Goal: Information Seeking & Learning: Learn about a topic

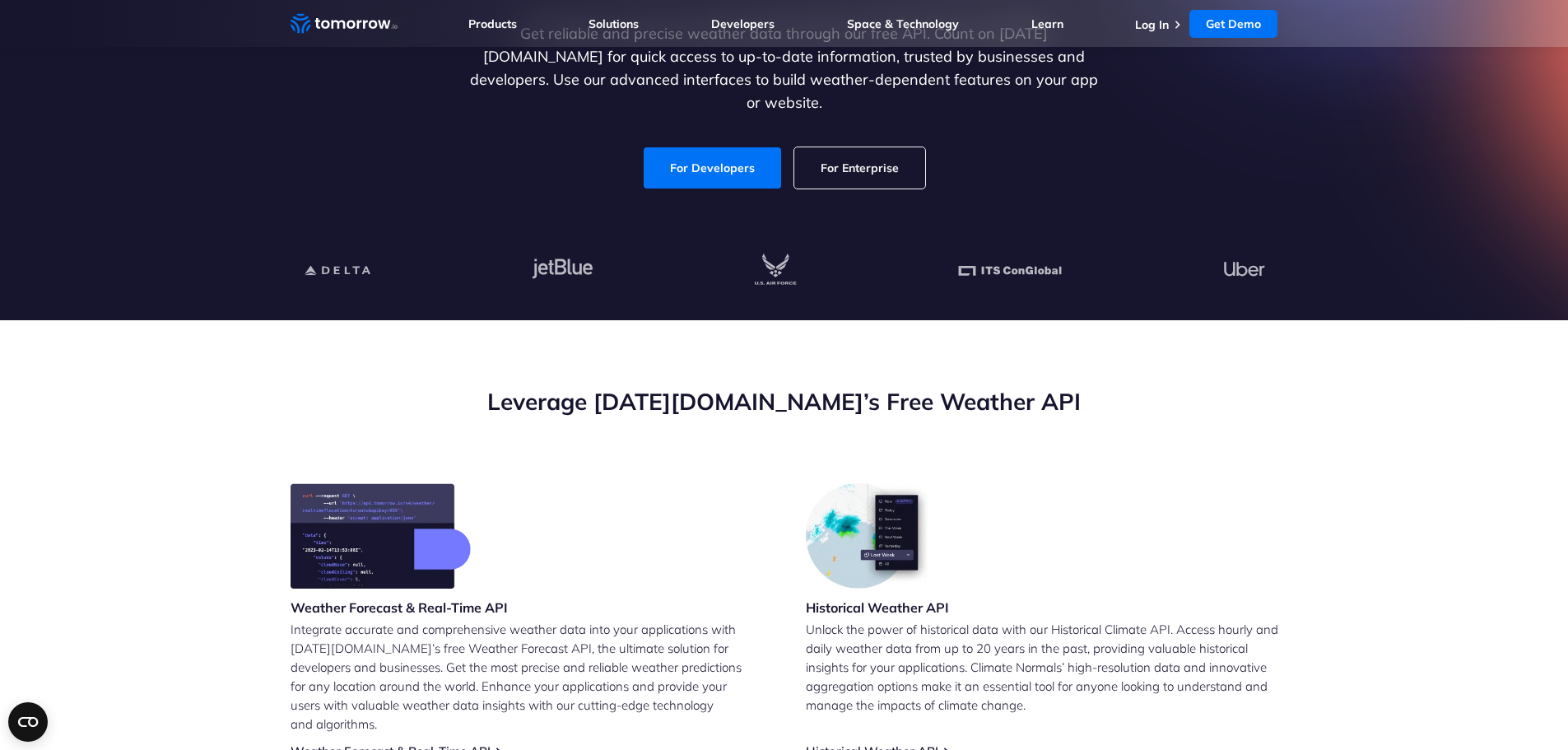
scroll to position [274, 0]
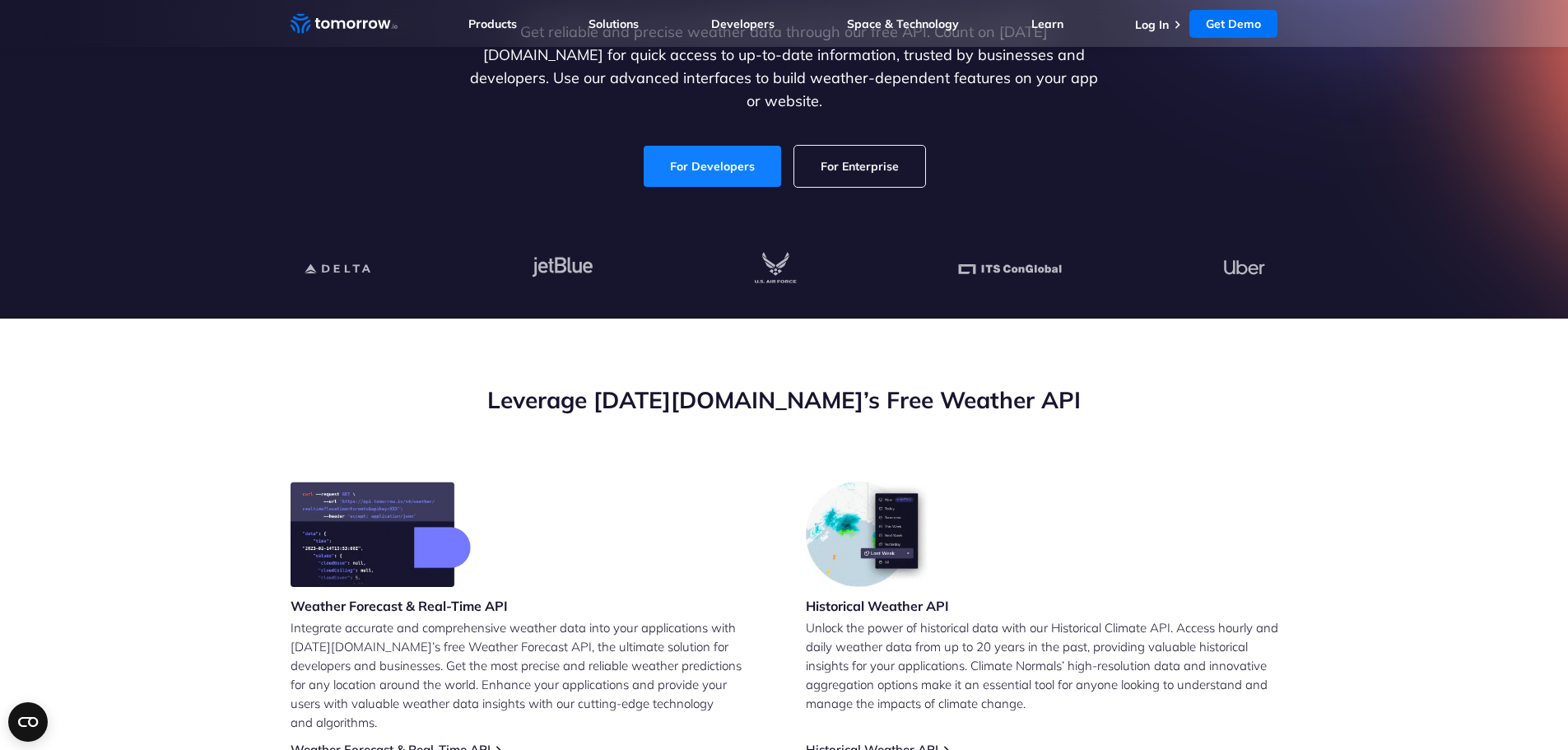
click at [711, 155] on link "For Developers" at bounding box center [712, 166] width 138 height 41
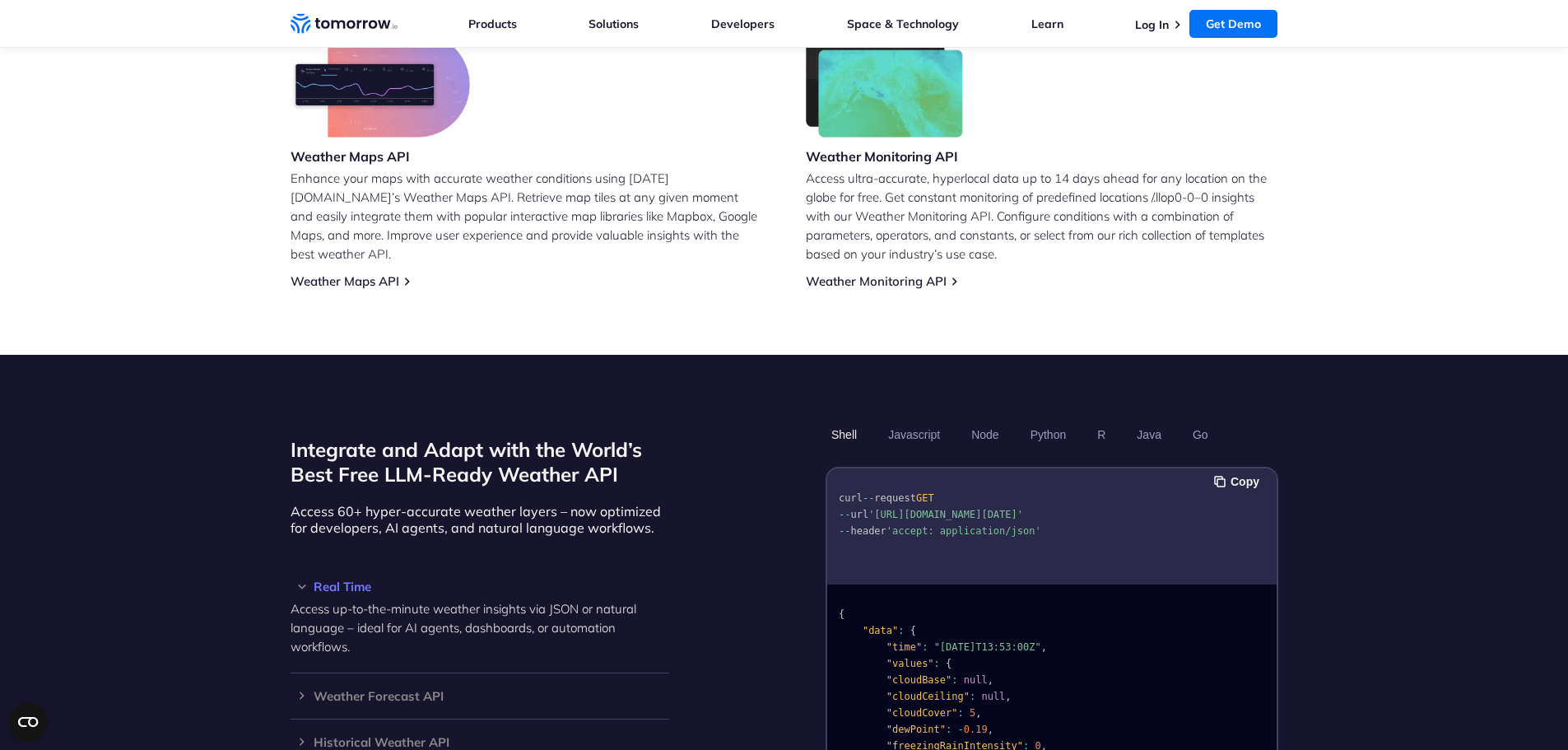
scroll to position [1372, 0]
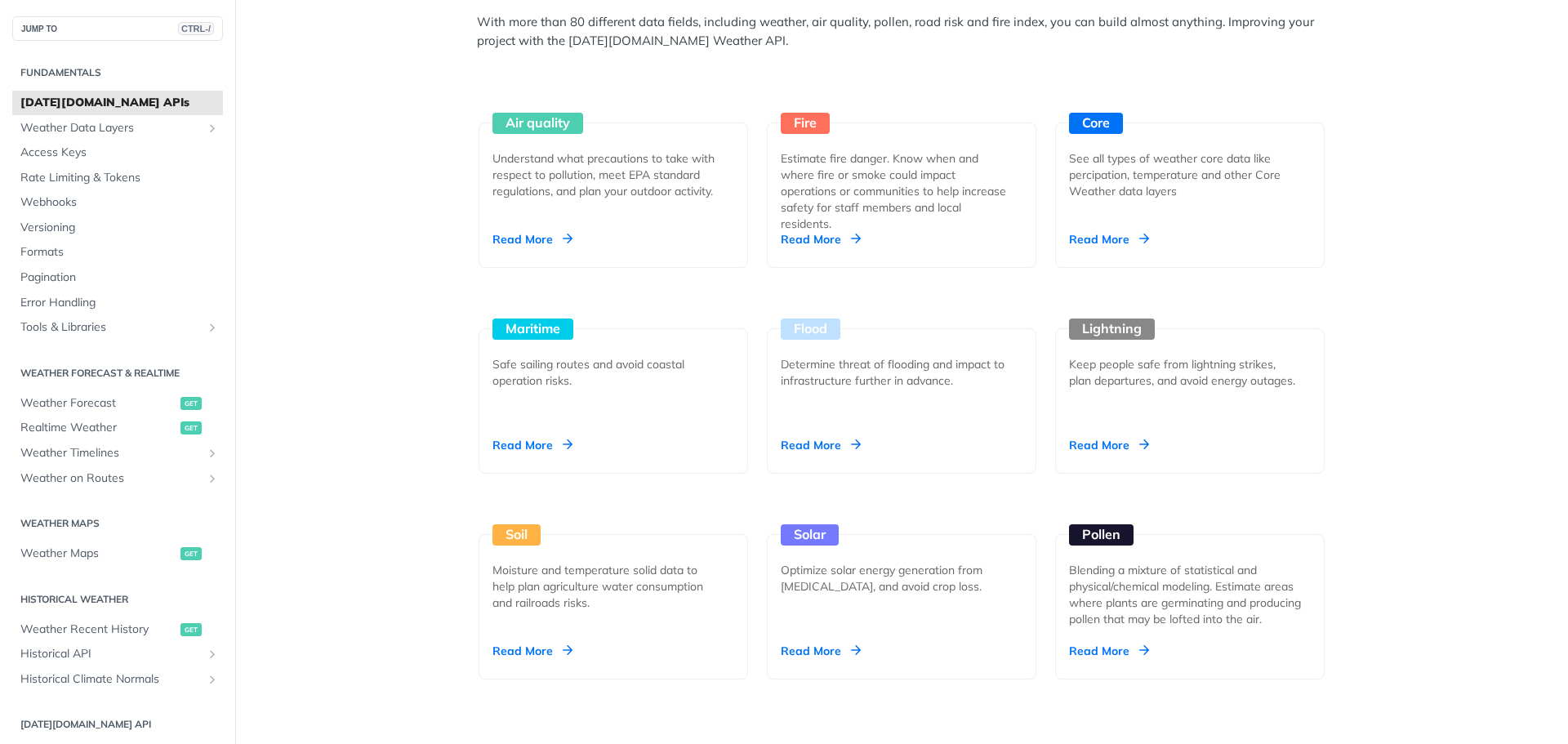
scroll to position [1496, 0]
click at [541, 168] on div "Understand what precautions to take with respect to pollution, meet EPA standar…" at bounding box center [606, 175] width 229 height 49
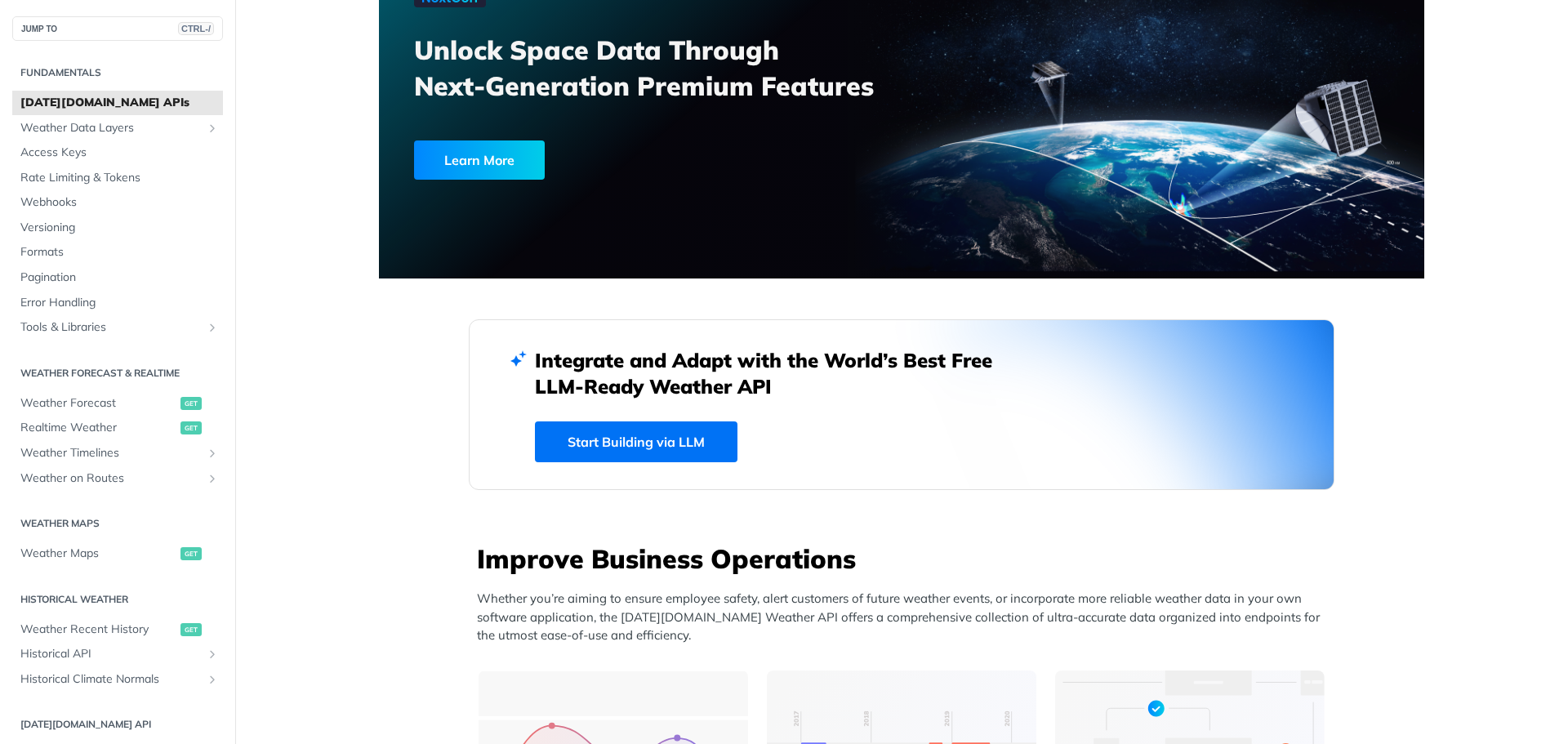
scroll to position [0, 0]
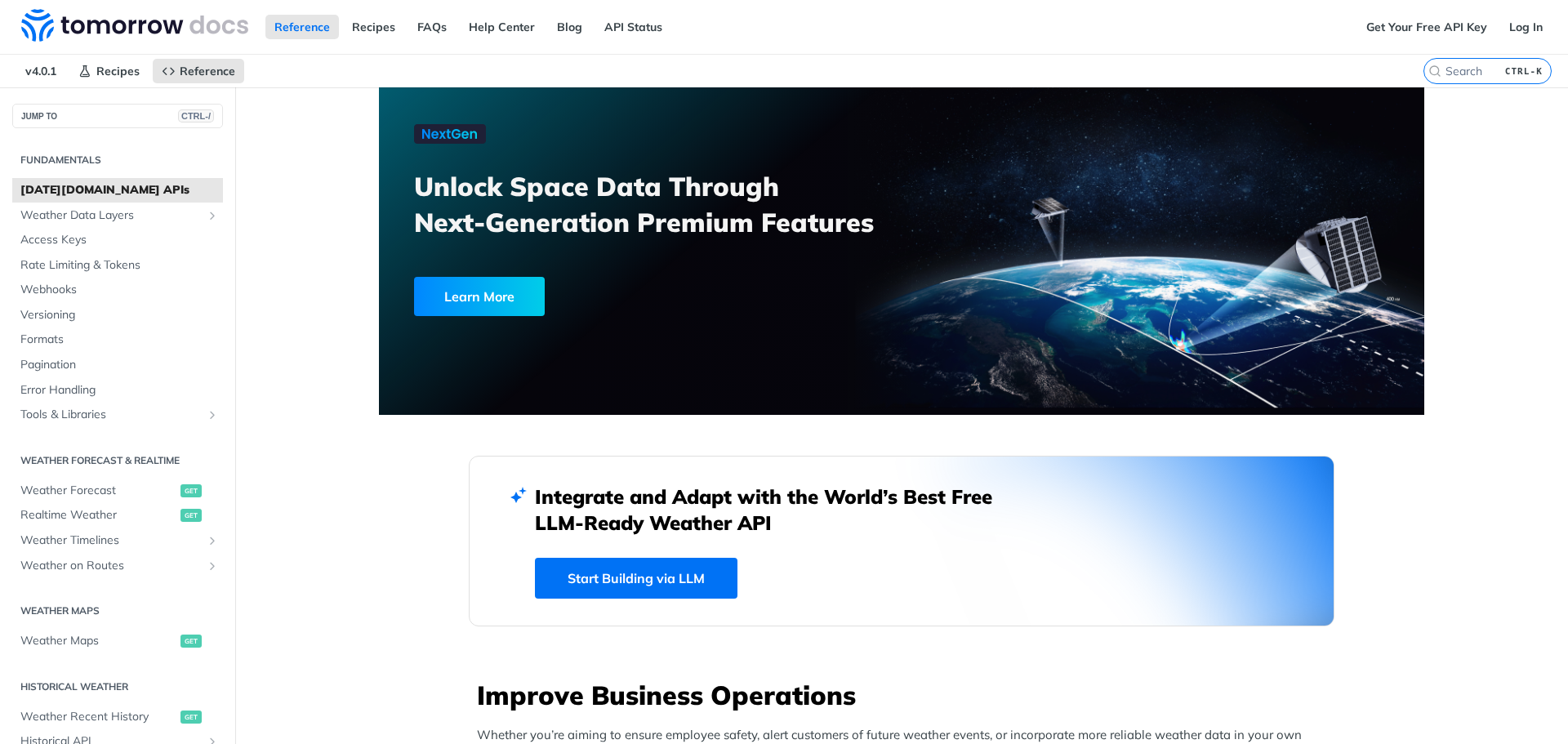
click at [686, 582] on link "Start Building via LLM" at bounding box center [636, 577] width 203 height 41
